Goal: Transaction & Acquisition: Purchase product/service

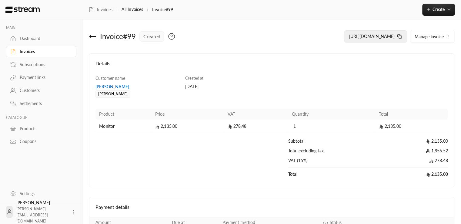
click at [389, 36] on span "https://streampay.sa/ss/H5ST4" at bounding box center [371, 36] width 45 height 5
click at [443, 10] on span "Create" at bounding box center [438, 9] width 12 height 5
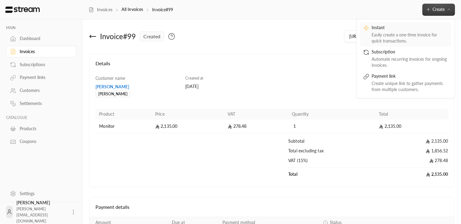
click at [425, 41] on div "Easily create a one-time invoice for quick transactions." at bounding box center [409, 38] width 76 height 12
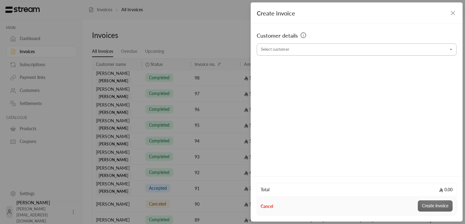
click at [326, 52] on input "Select customer" at bounding box center [357, 49] width 200 height 11
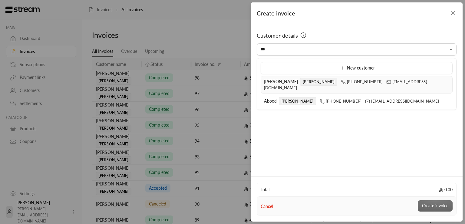
click at [274, 85] on li "محمد رشاد Mohammed +966536344351 mrasharabi@streampay.sa" at bounding box center [357, 85] width 192 height 18
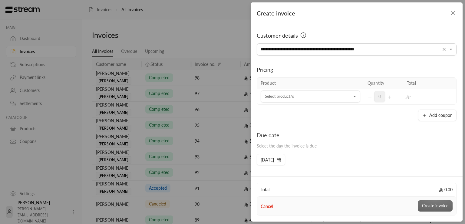
type input "**********"
click at [380, 61] on div "Pricing Product Quantity Total Select product/s Select product/s 0 - Add coupon" at bounding box center [357, 87] width 200 height 65
click at [316, 100] on input "Select customer" at bounding box center [311, 96] width 100 height 11
click at [287, 147] on li "Testing" at bounding box center [309, 151] width 89 height 12
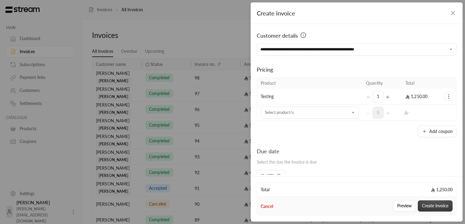
click at [433, 205] on button "Create invoice" at bounding box center [435, 205] width 35 height 11
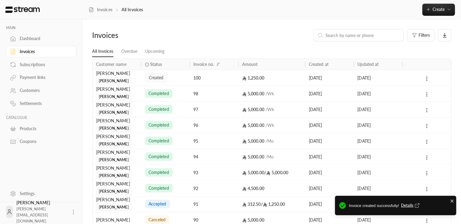
click at [407, 204] on span "Details" at bounding box center [411, 205] width 20 height 6
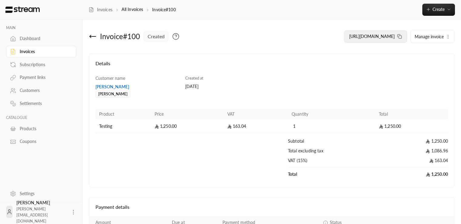
click at [400, 38] on icon at bounding box center [399, 36] width 5 height 5
click at [243, 32] on div "Invoice # 100 created" at bounding box center [178, 36] width 185 height 15
click at [384, 15] on div "Invoices All Invoices Invoice#100 Create Instant Easily create a one-time invoi…" at bounding box center [271, 10] width 378 height 12
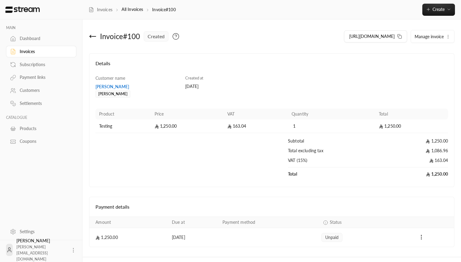
drag, startPoint x: 268, startPoint y: 86, endPoint x: 273, endPoint y: 88, distance: 5.4
click at [273, 88] on div "Customer name محمد رشاد Mohammed Created at 21/09/2025 Product Price VAT Quanti…" at bounding box center [272, 128] width 358 height 106
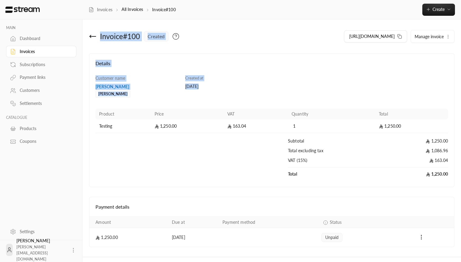
drag, startPoint x: 391, startPoint y: 37, endPoint x: 347, endPoint y: 75, distance: 58.8
click at [347, 87] on div "Invoices All Invoices Invoice#100 Create Instant Easily create a one-time invoi…" at bounding box center [271, 128] width 378 height 257
click at [293, 59] on div "Details Customer name محمد رشاد Mohammed Created at 21/09/2025 Product Price VA…" at bounding box center [271, 120] width 365 height 134
